Goal: Transaction & Acquisition: Purchase product/service

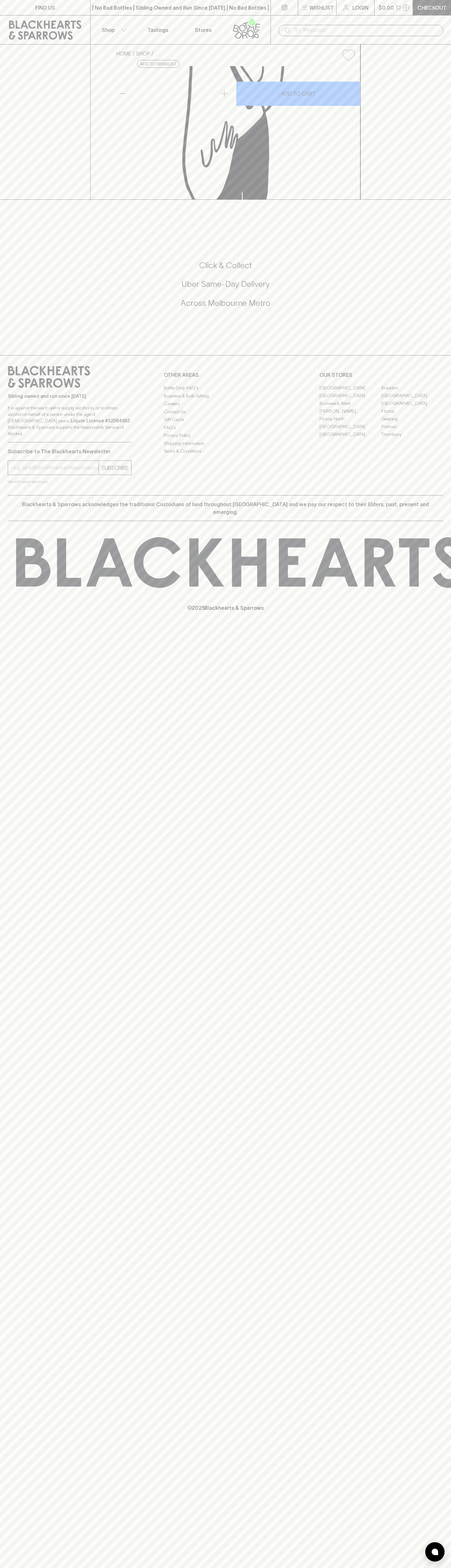
click at [395, 28] on input "text" at bounding box center [365, 30] width 144 height 10
click at [436, 1262] on div "FIND US | No Bad Bottles | Sibling Owned and Run Since 2006 | No Bad Bottles | …" at bounding box center [225, 784] width 451 height 1568
click at [10, 1568] on html "FIND US | No Bad Bottles | Sibling Owned and Run Since 2006 | No Bad Bottles | …" at bounding box center [225, 784] width 451 height 1568
click at [5, 1215] on div "FIND US | No Bad Bottles | Sibling Owned and Run Since 2006 | No Bad Bottles | …" at bounding box center [225, 784] width 451 height 1568
